Goal: Task Accomplishment & Management: Manage account settings

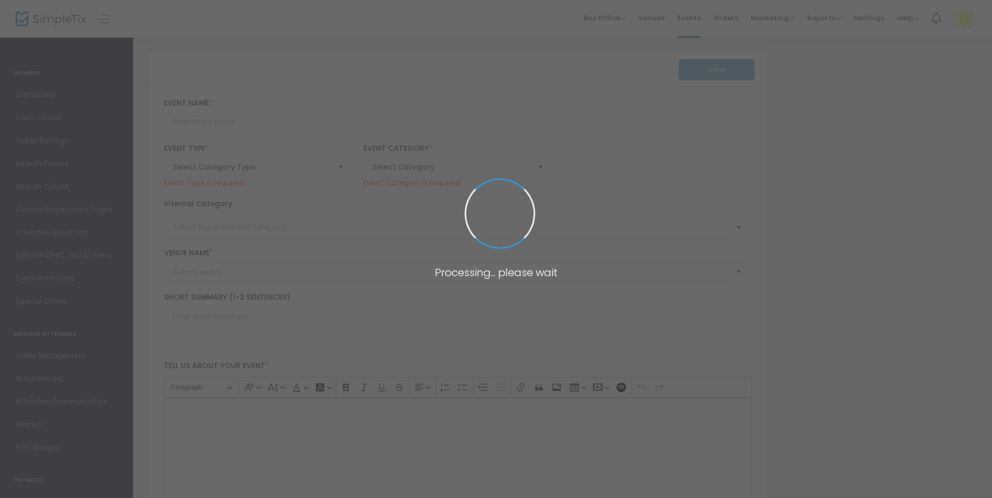
type input "2025 [PERSON_NAME][GEOGRAPHIC_DATA] Booster Summer Camps"
type textarea "[PERSON_NAME] Boosters is offering one week camps for incoming 5th-9th graders …"
checkbox input "true"
type input "Register Now"
type input "[PERSON_NAME][GEOGRAPHIC_DATA]"
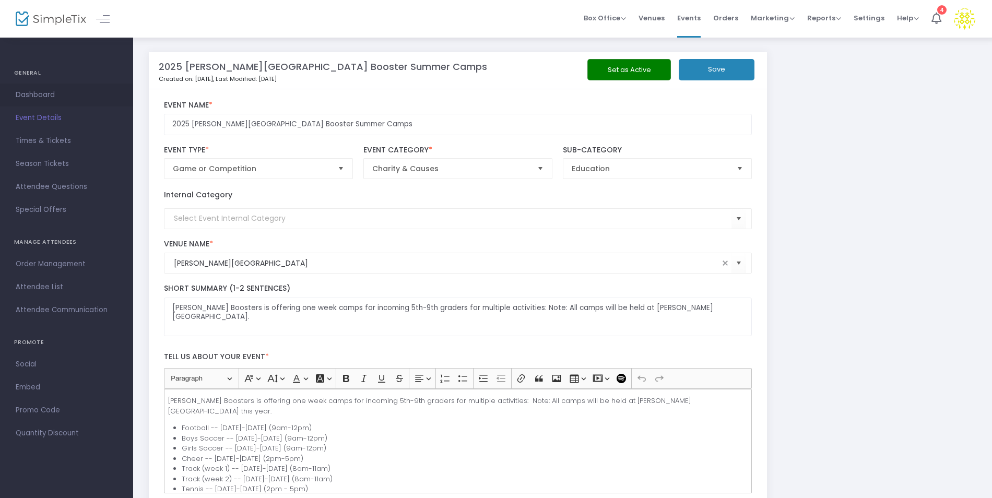
click at [39, 92] on span "Dashboard" at bounding box center [67, 95] width 102 height 14
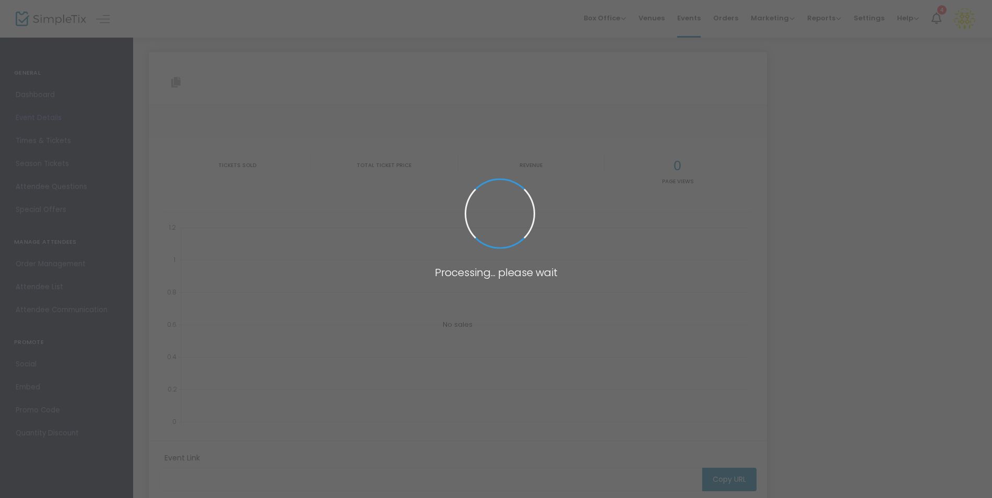
type input "[URL][DOMAIN_NAME][PERSON_NAME]"
